Goal: Task Accomplishment & Management: Manage account settings

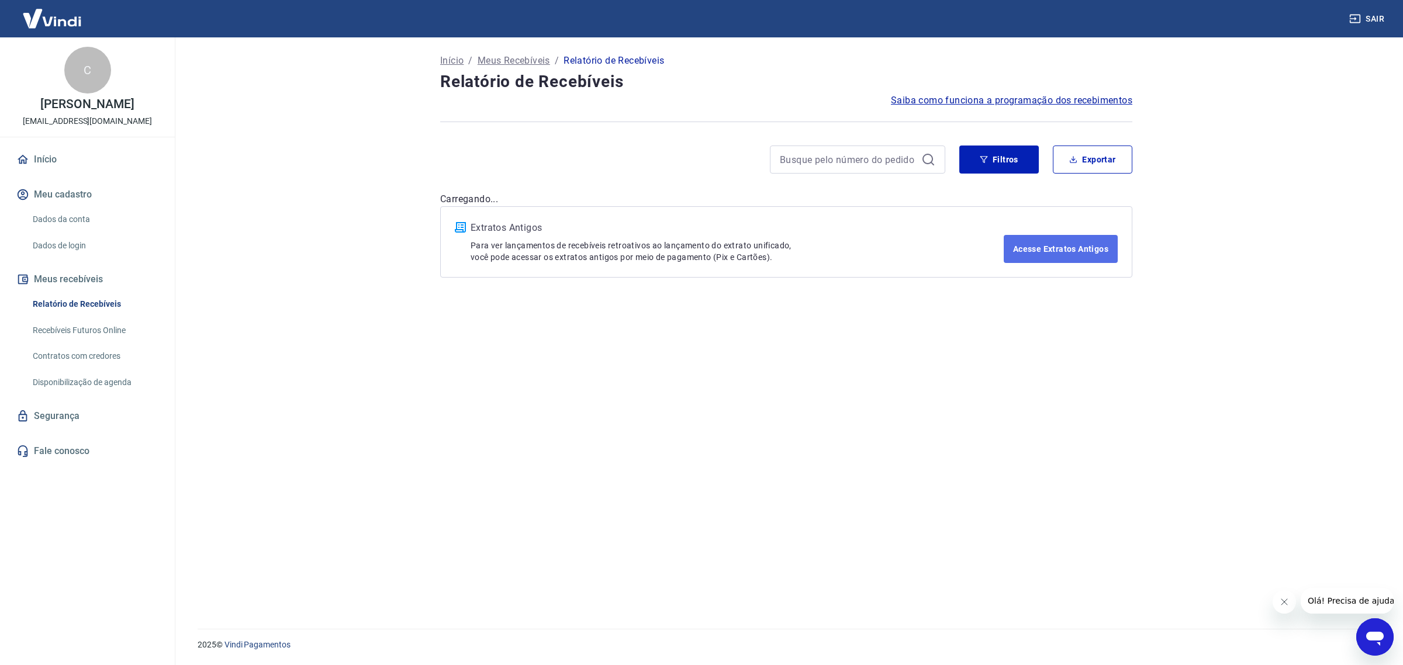
click at [1044, 252] on link "Acesse Extratos Antigos" at bounding box center [1061, 249] width 114 height 28
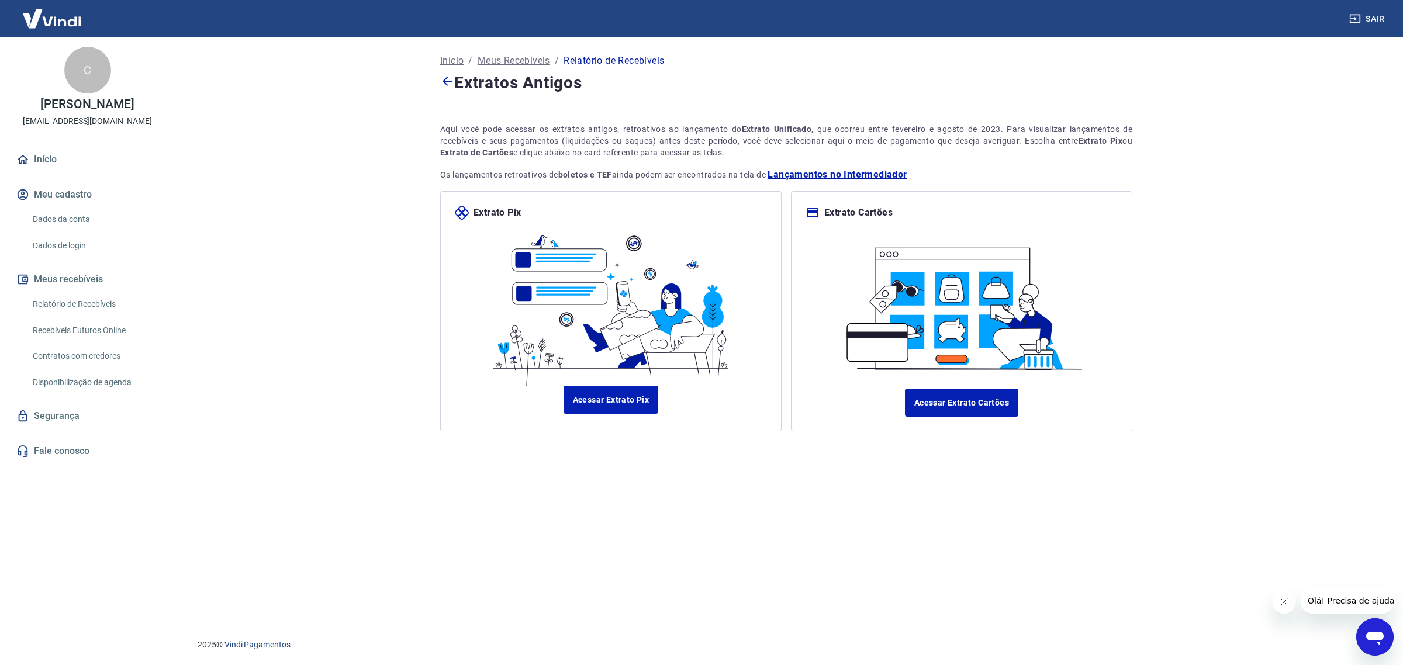
click at [825, 176] on span "Lançamentos no Intermediador" at bounding box center [836, 175] width 139 height 14
click at [60, 161] on link "Início" at bounding box center [87, 160] width 147 height 26
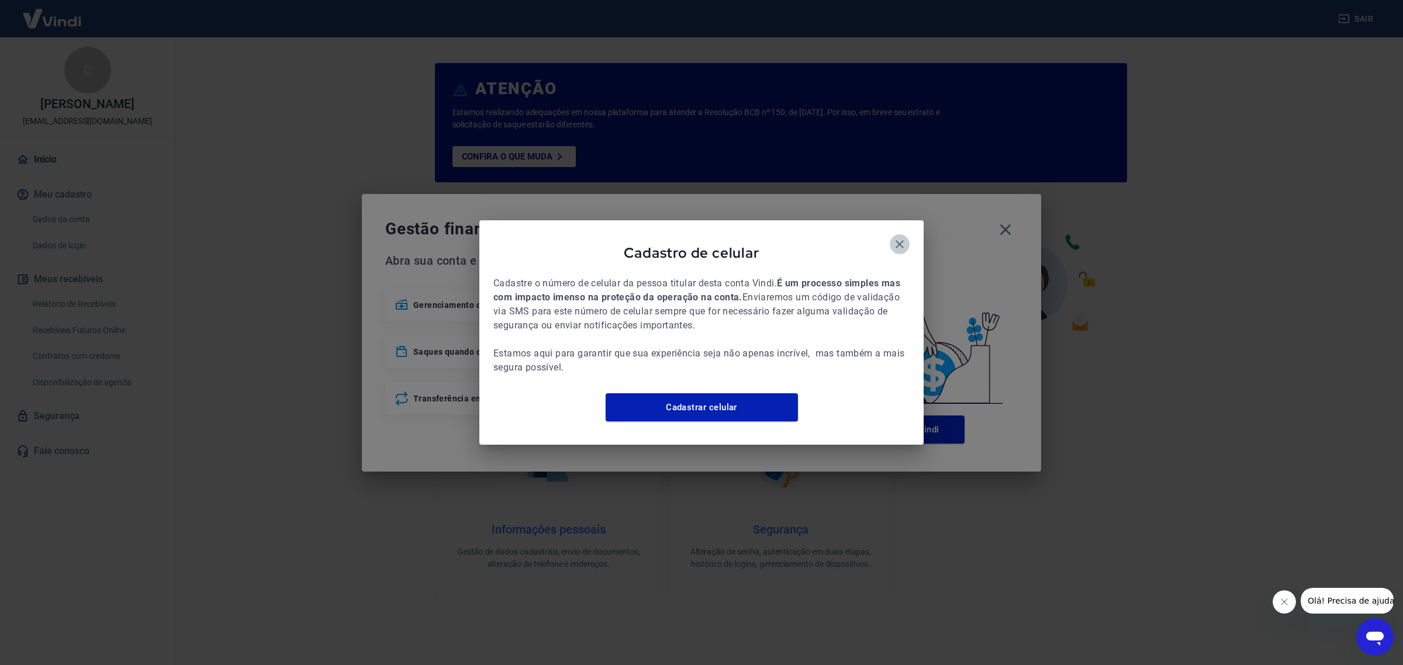
click at [899, 237] on icon "button" at bounding box center [899, 244] width 14 height 14
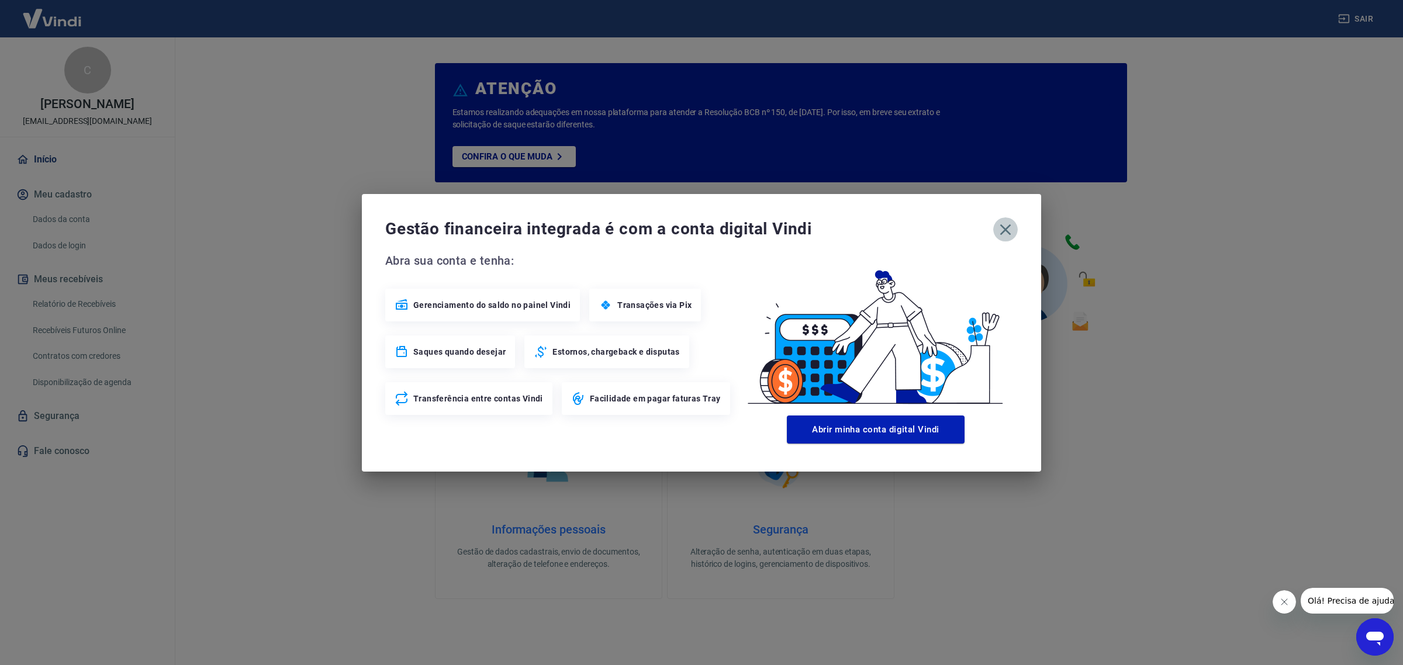
click at [1013, 231] on icon "button" at bounding box center [1005, 229] width 19 height 19
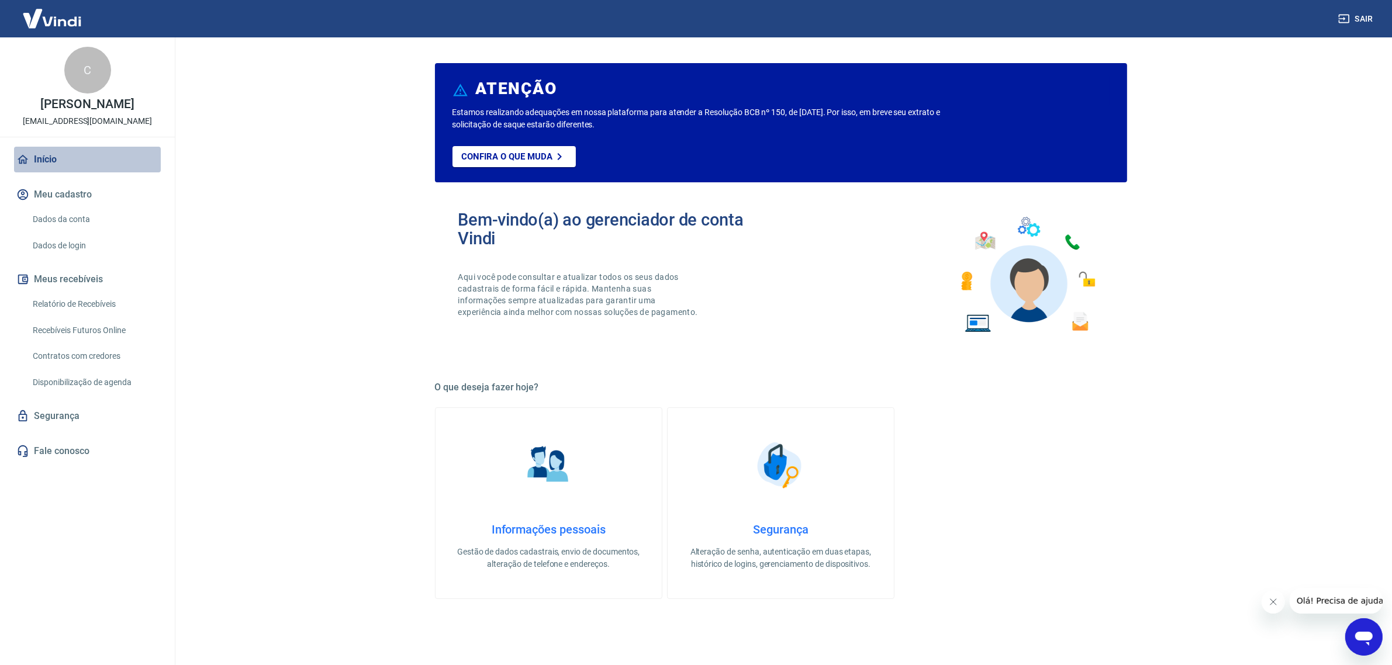
click at [74, 159] on link "Início" at bounding box center [87, 160] width 147 height 26
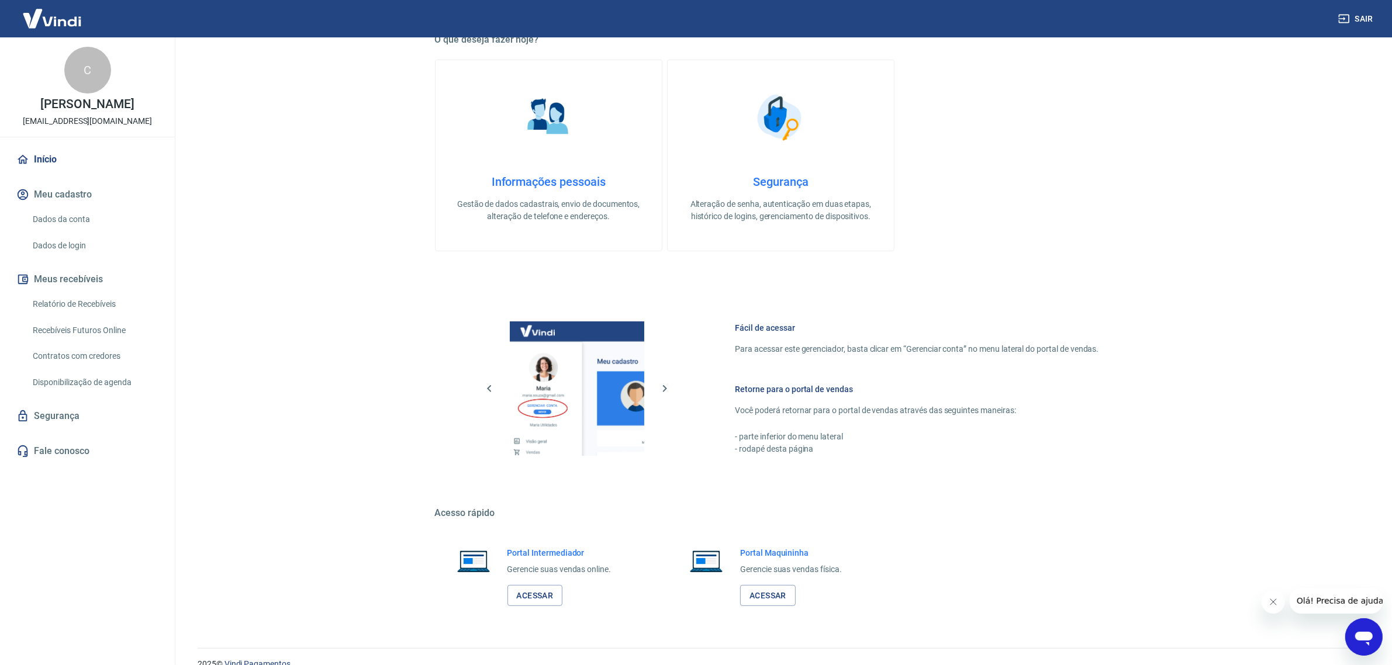
scroll to position [367, 0]
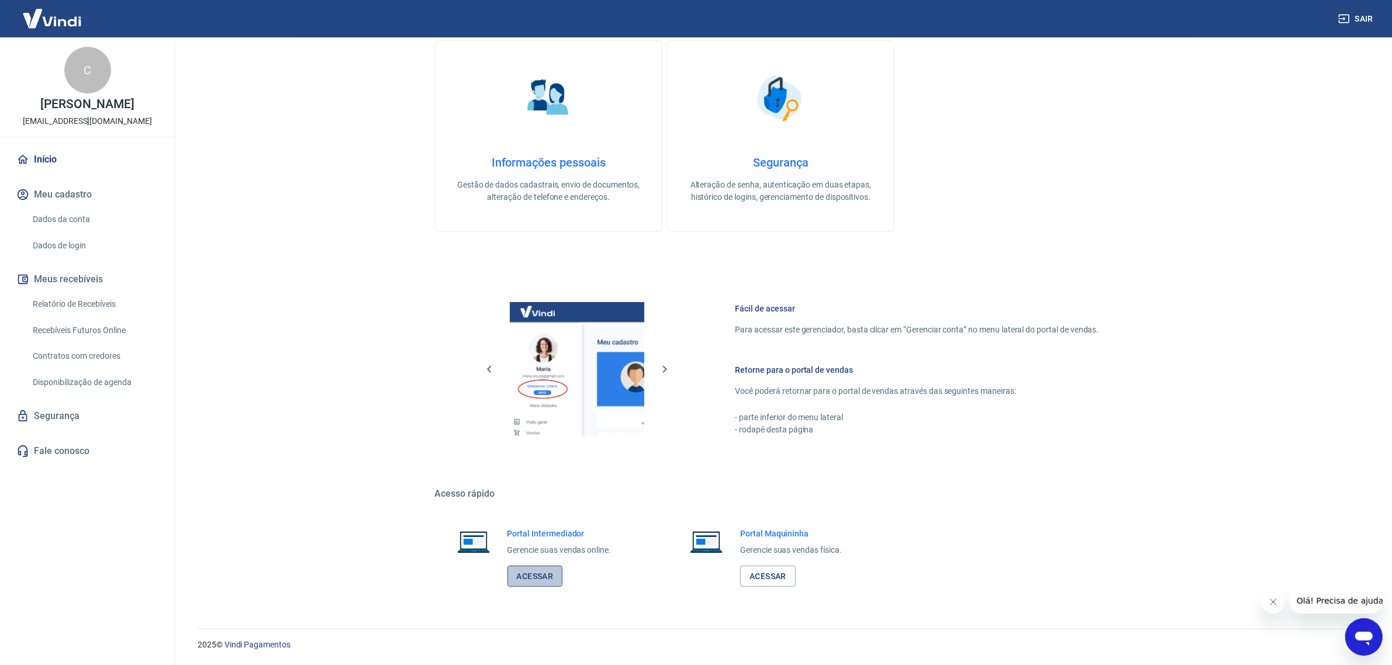
click at [553, 573] on link "Acessar" at bounding box center [535, 577] width 56 height 22
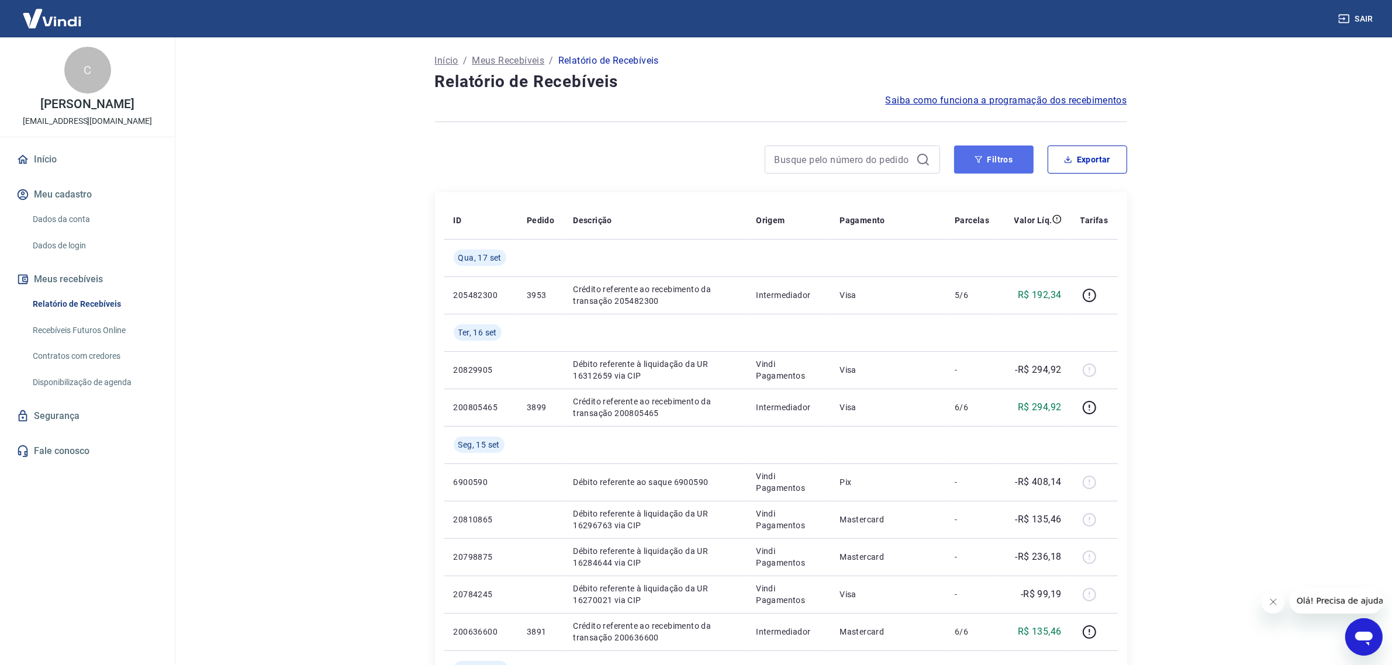
click at [1003, 170] on button "Filtros" at bounding box center [993, 160] width 79 height 28
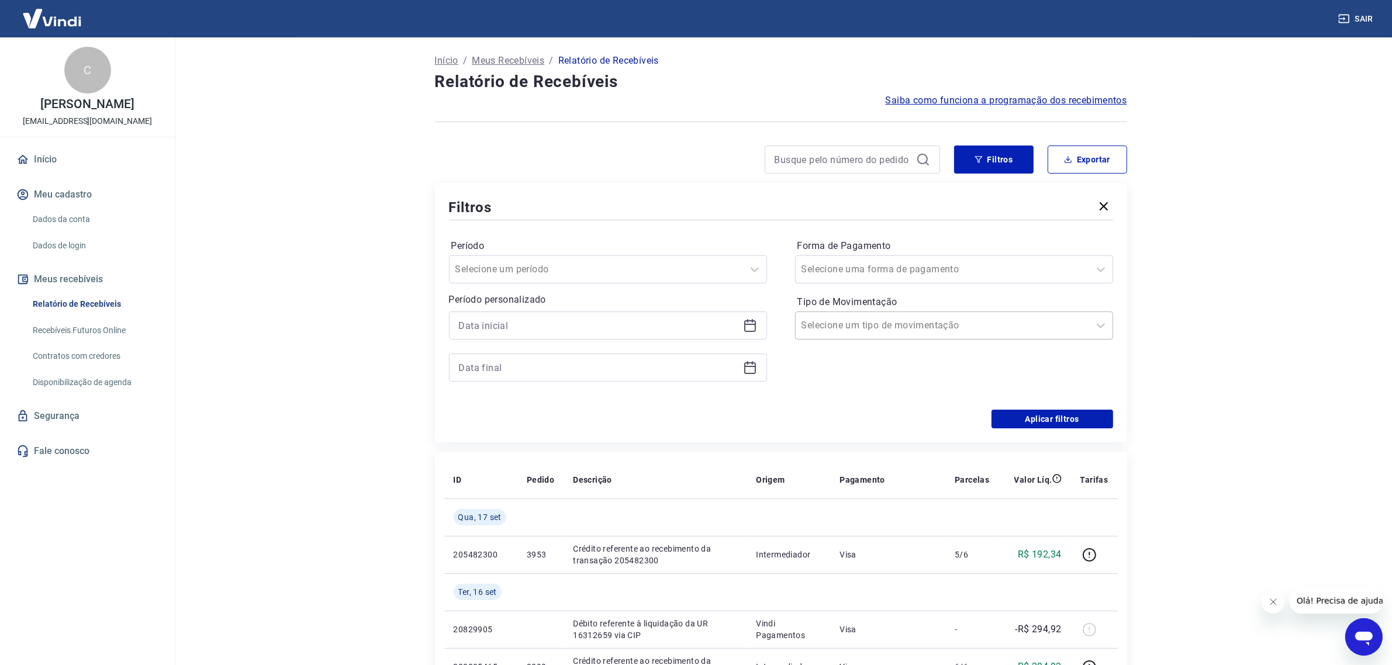
click at [960, 323] on div at bounding box center [942, 325] width 282 height 16
click at [831, 390] on div "Entrada" at bounding box center [954, 386] width 318 height 23
click at [811, 386] on div "Forma de Pagamento Selecione uma forma de pagamento Tipo de Movimentação Entrada" at bounding box center [954, 316] width 318 height 159
click at [1029, 411] on button "Aplicar filtros" at bounding box center [1052, 419] width 122 height 19
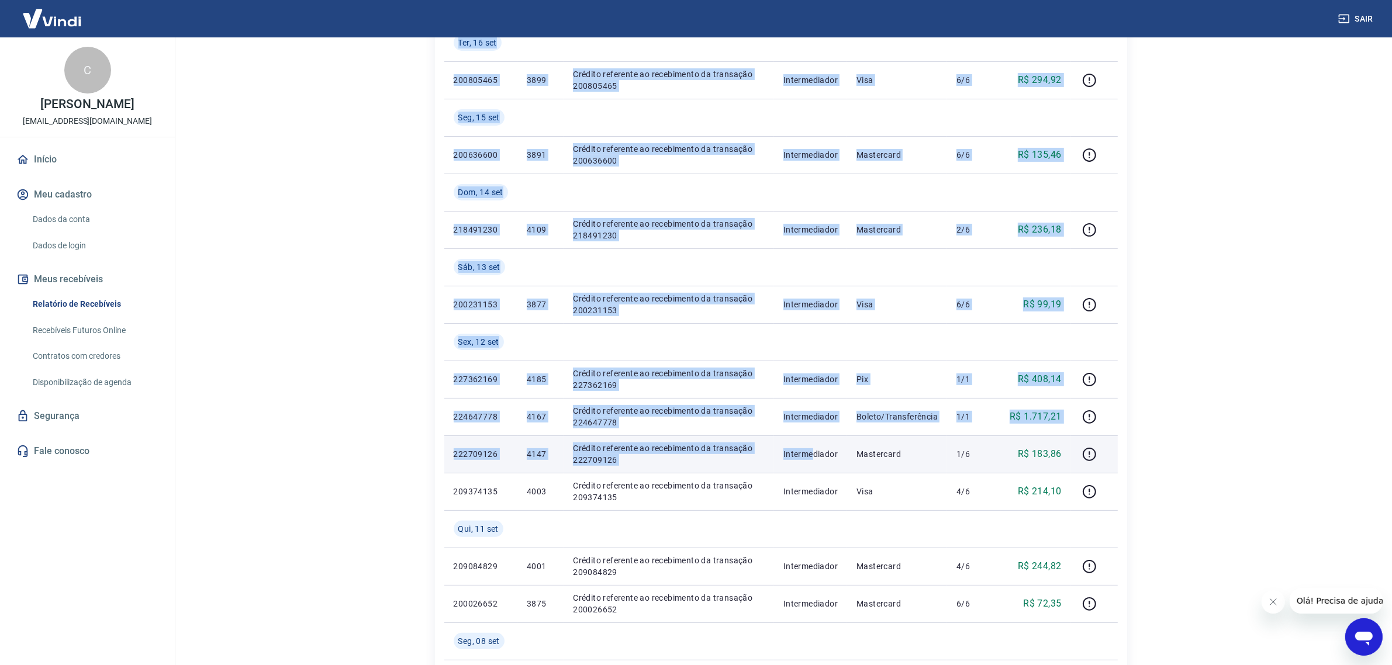
scroll to position [292, 0]
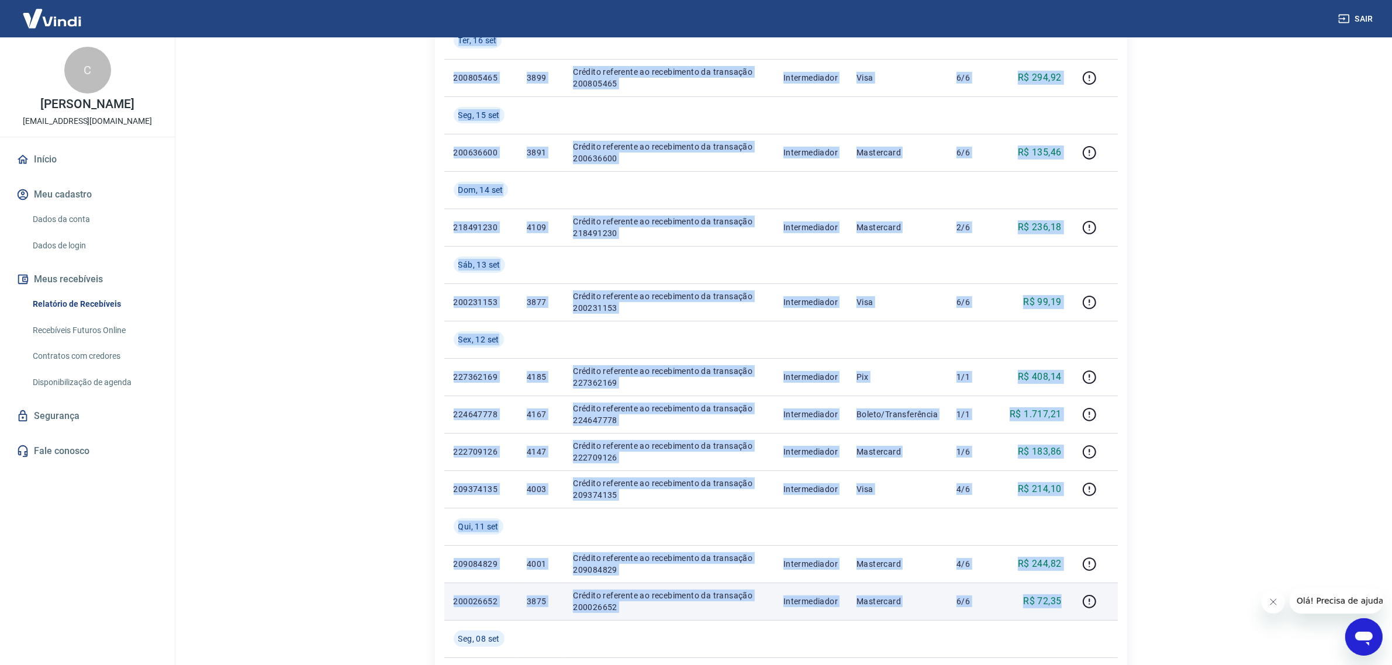
drag, startPoint x: 445, startPoint y: 218, endPoint x: 1061, endPoint y: 608, distance: 729.3
click at [1061, 608] on table "ID Pedido Descrição Origem Pagamento Parcelas Valor Líq. Tarifas Qua, 17 set 20…" at bounding box center [780, 489] width 673 height 1160
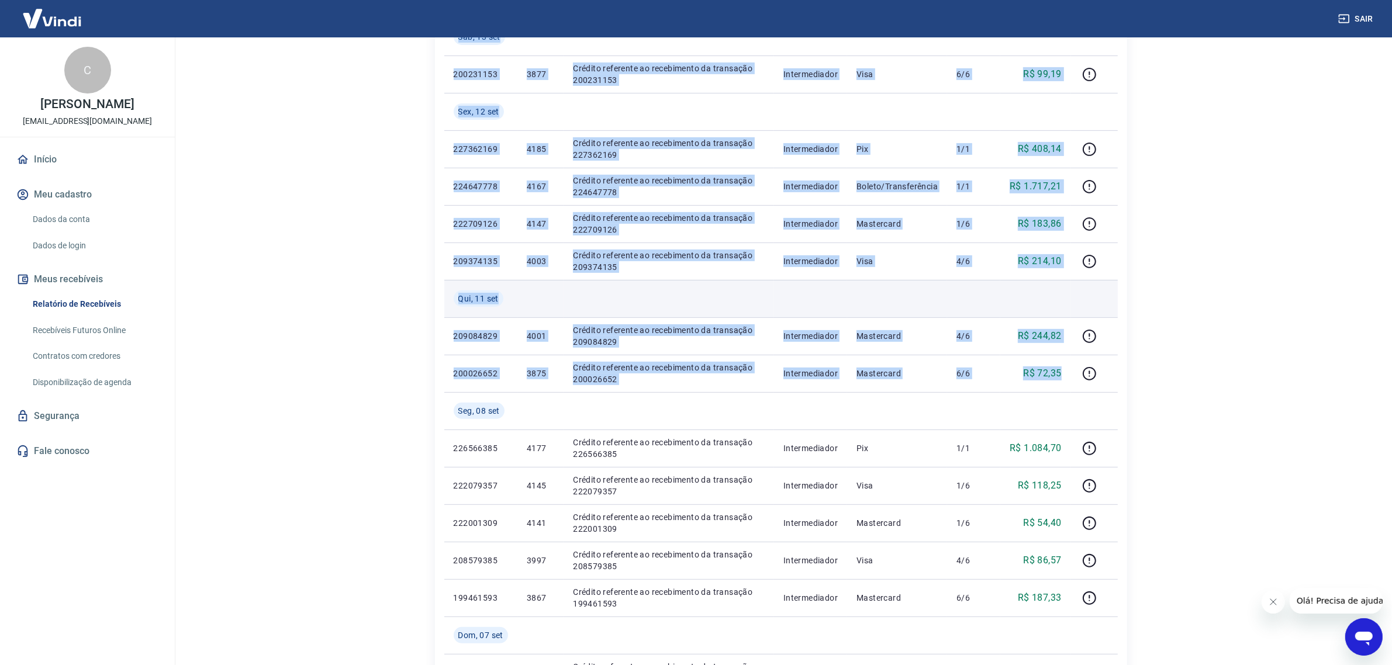
scroll to position [511, 0]
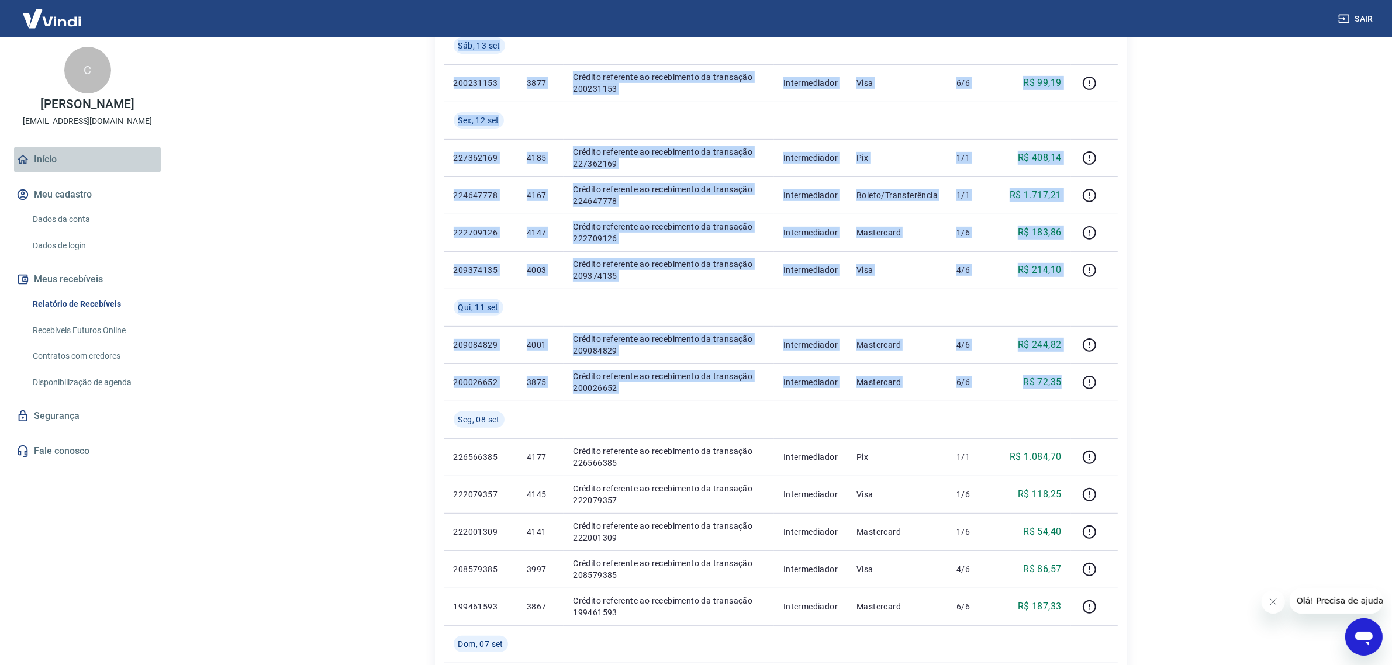
click at [94, 153] on link "Início" at bounding box center [87, 160] width 147 height 26
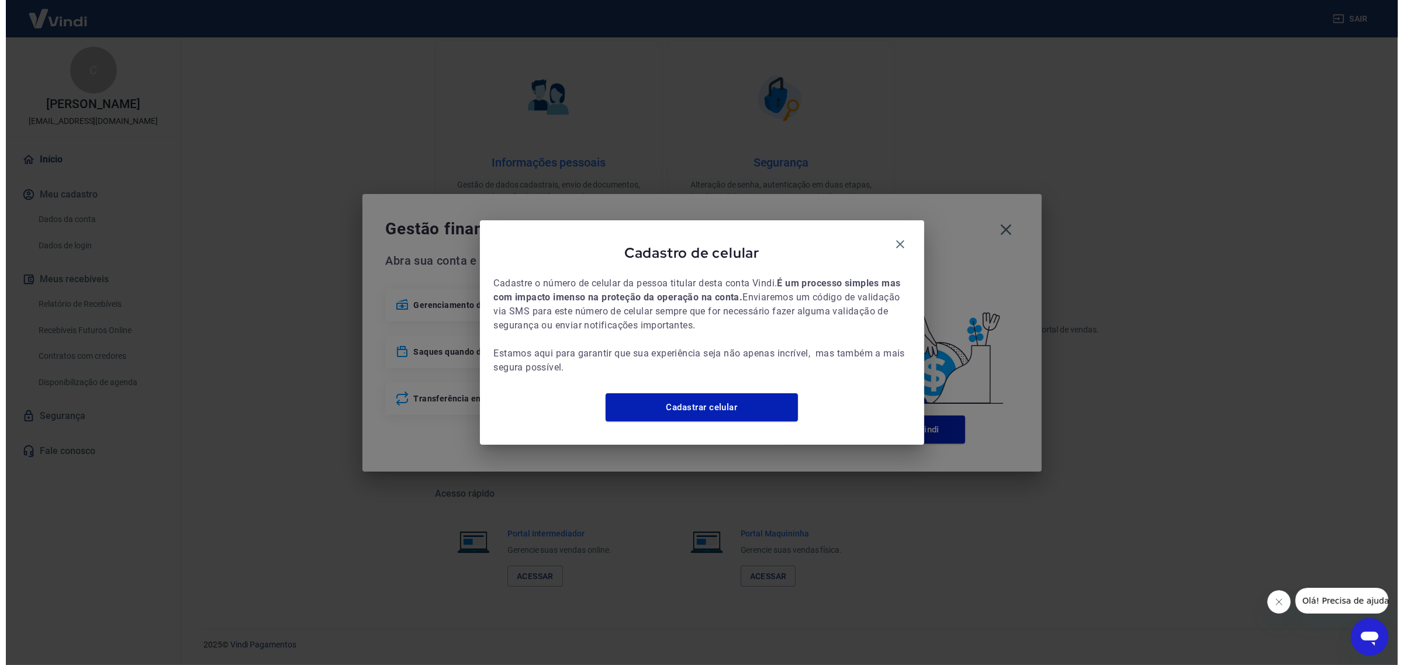
scroll to position [366, 0]
